Goal: Task Accomplishment & Management: Manage account settings

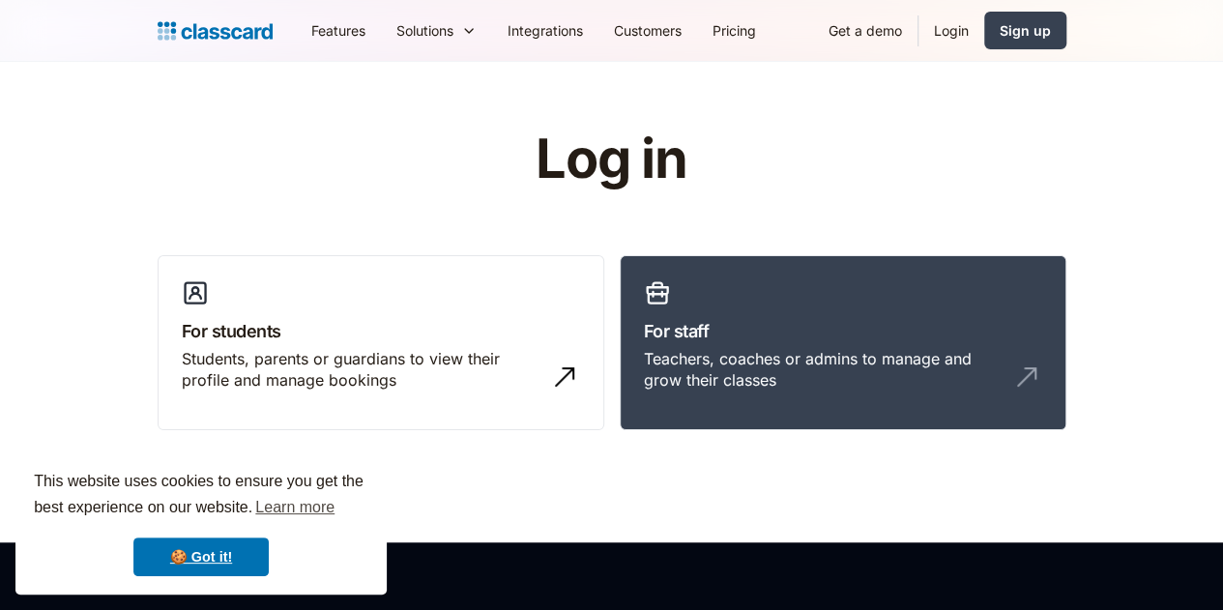
click at [984, 33] on link "Login" at bounding box center [952, 31] width 66 height 44
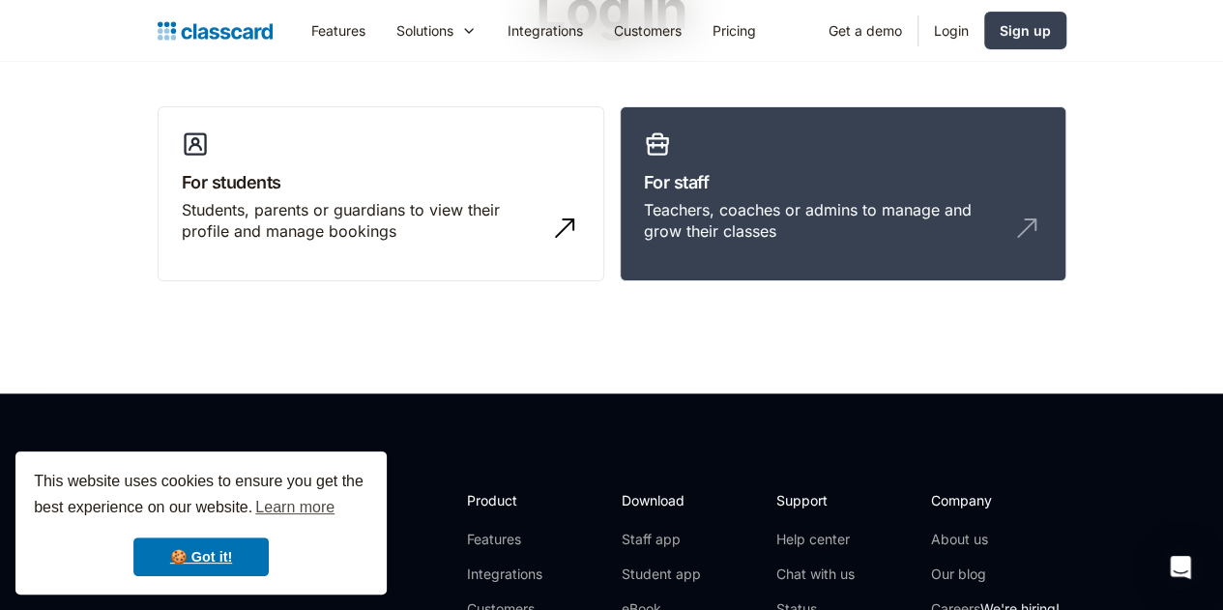
scroll to position [148, 0]
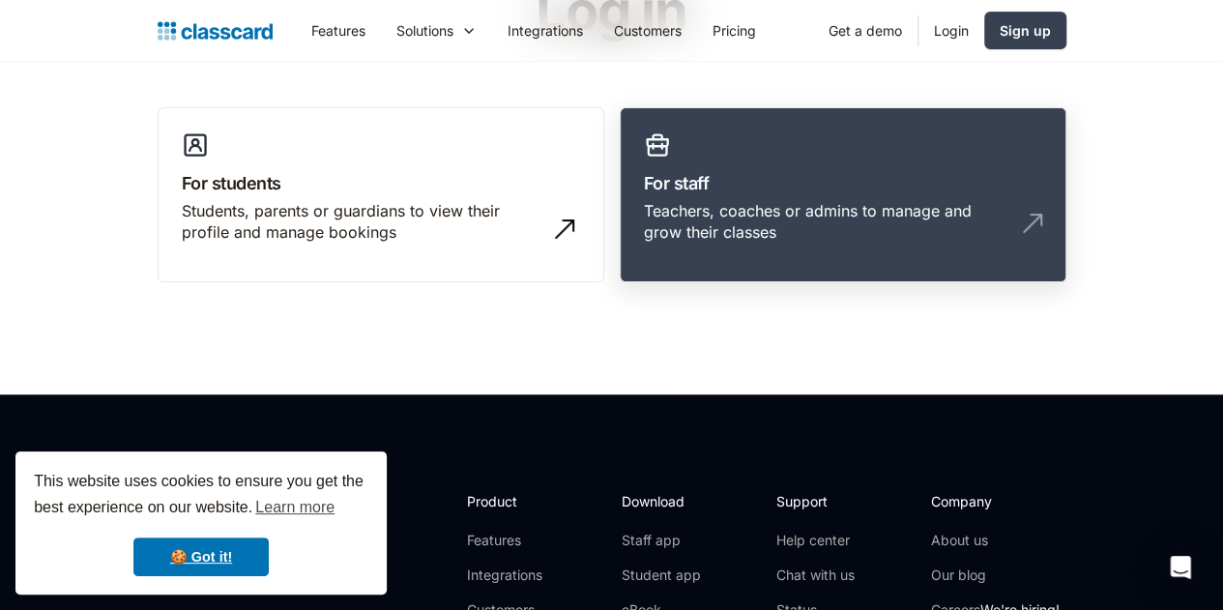
click at [889, 274] on link "For staff Teachers, coaches or admins to manage and grow their classes" at bounding box center [843, 195] width 447 height 176
